Goal: Find specific page/section: Find specific page/section

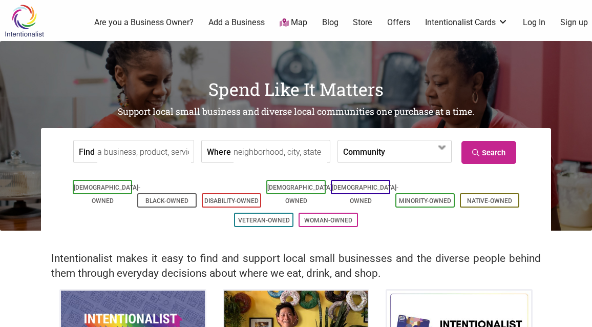
click at [539, 21] on link "Log In" at bounding box center [534, 22] width 23 height 11
click at [305, 186] on link "[DEMOGRAPHIC_DATA]-Owned" at bounding box center [301, 194] width 67 height 21
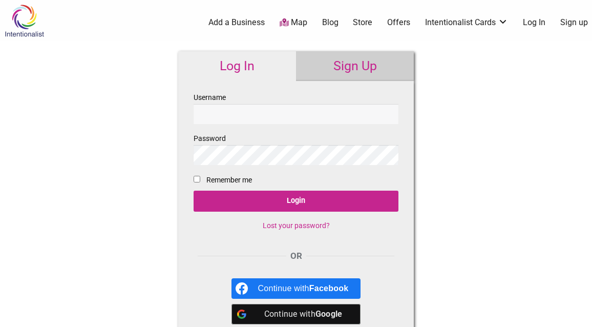
click at [269, 115] on input "Username" at bounding box center [296, 114] width 205 height 20
type input "echoague@gmail.com"
click at [245, 137] on label "Password" at bounding box center [296, 148] width 205 height 33
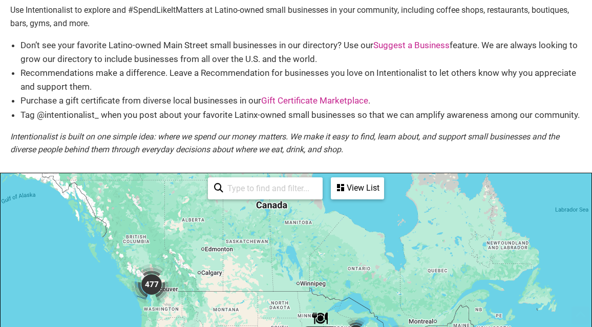
scroll to position [154, 0]
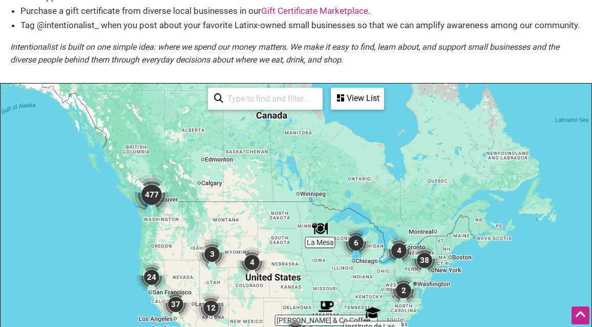
click at [154, 194] on img "477" at bounding box center [151, 194] width 41 height 41
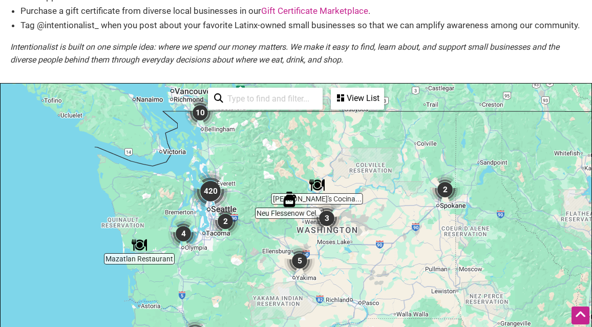
click at [210, 190] on img "420" at bounding box center [210, 191] width 41 height 41
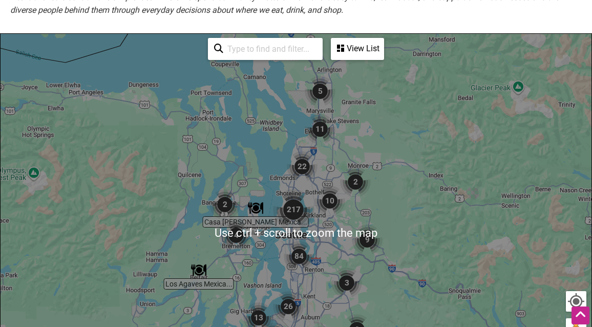
scroll to position [205, 0]
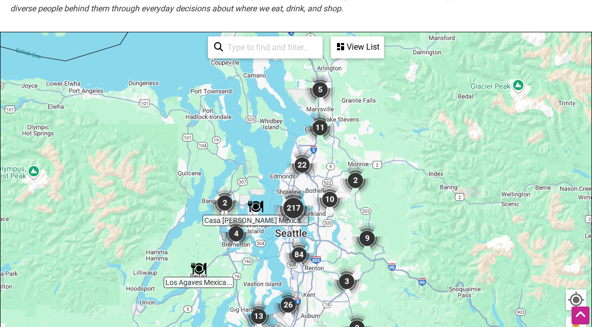
click at [256, 205] on img "Casa Rojas Mexican Restaurant & Cantina" at bounding box center [255, 206] width 15 height 15
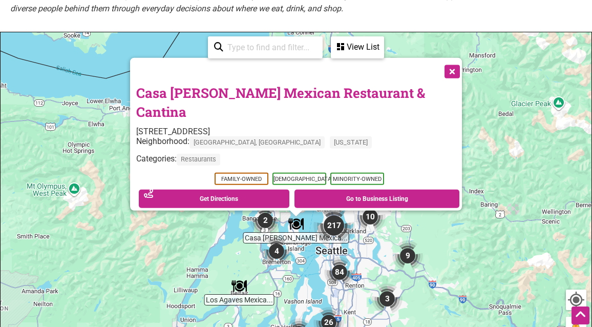
click at [439, 84] on button "Close" at bounding box center [452, 71] width 26 height 26
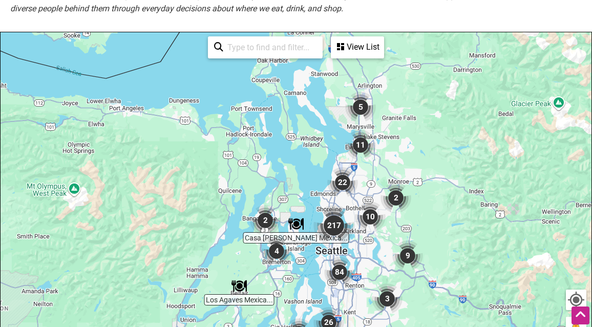
click at [333, 222] on img "217" at bounding box center [334, 225] width 41 height 41
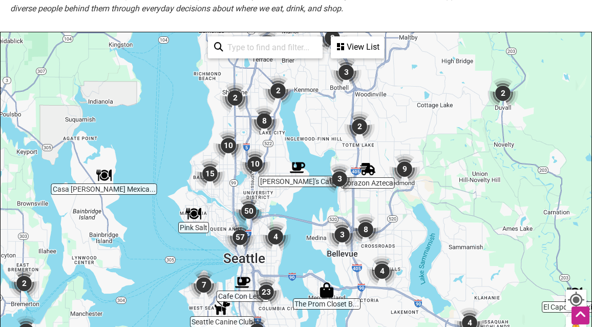
click at [250, 208] on img "50" at bounding box center [249, 211] width 31 height 31
